Goal: Find specific page/section

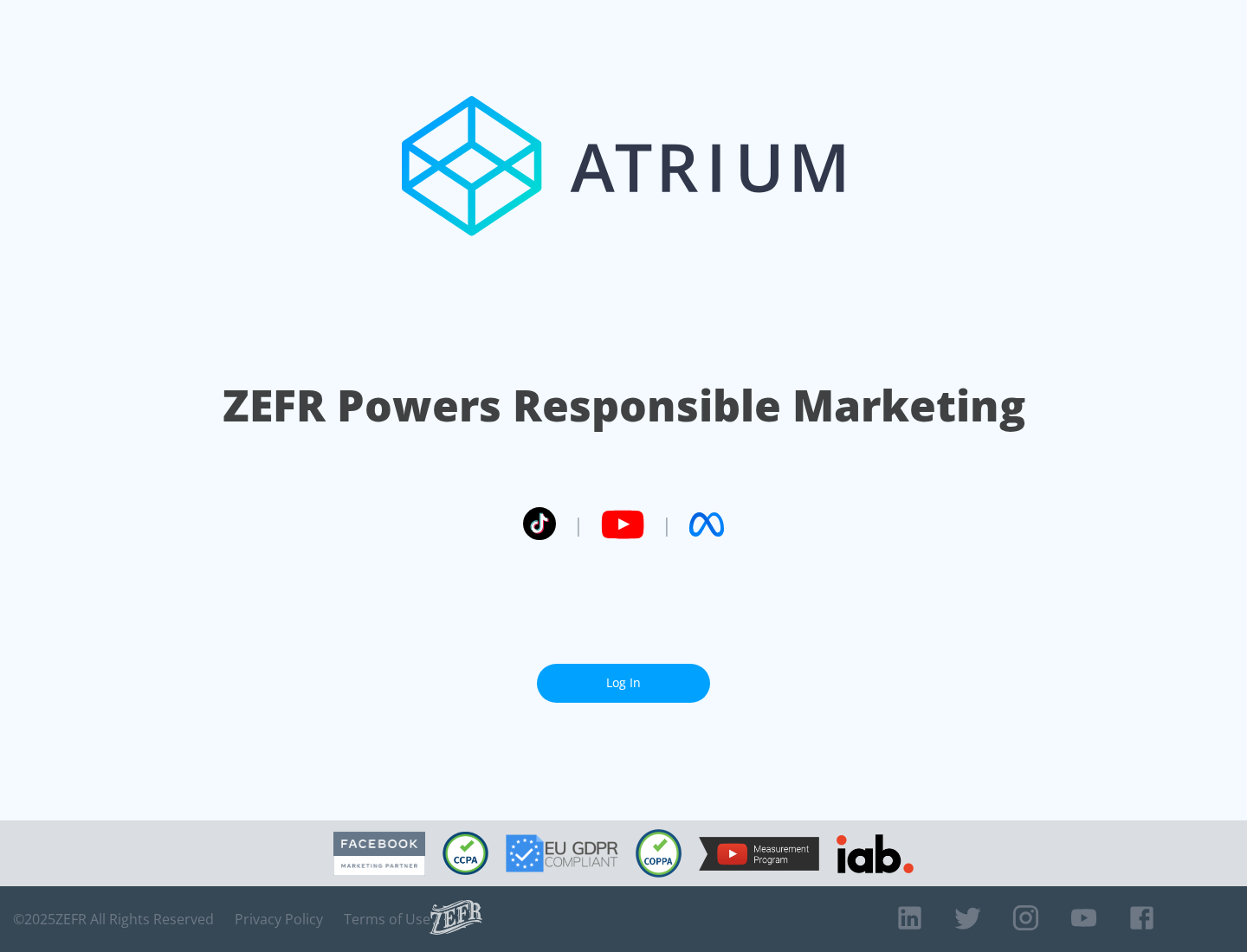
click at [624, 683] on link "Log In" at bounding box center [623, 683] width 173 height 39
